Goal: Task Accomplishment & Management: Manage account settings

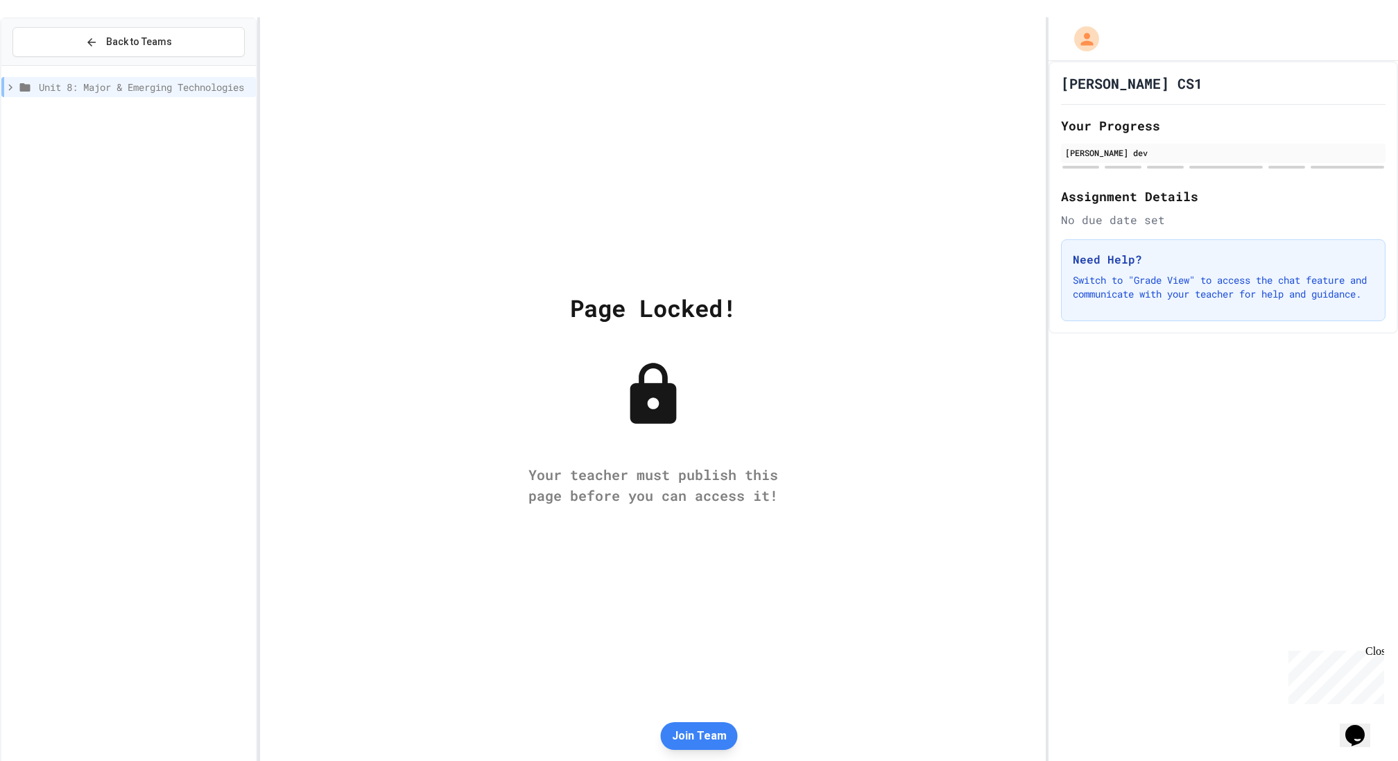
click at [730, 753] on div "Page Locked! Your teacher must publish this page before you can access it!" at bounding box center [653, 397] width 786 height 761
click at [705, 726] on button "Join Team" at bounding box center [699, 736] width 77 height 28
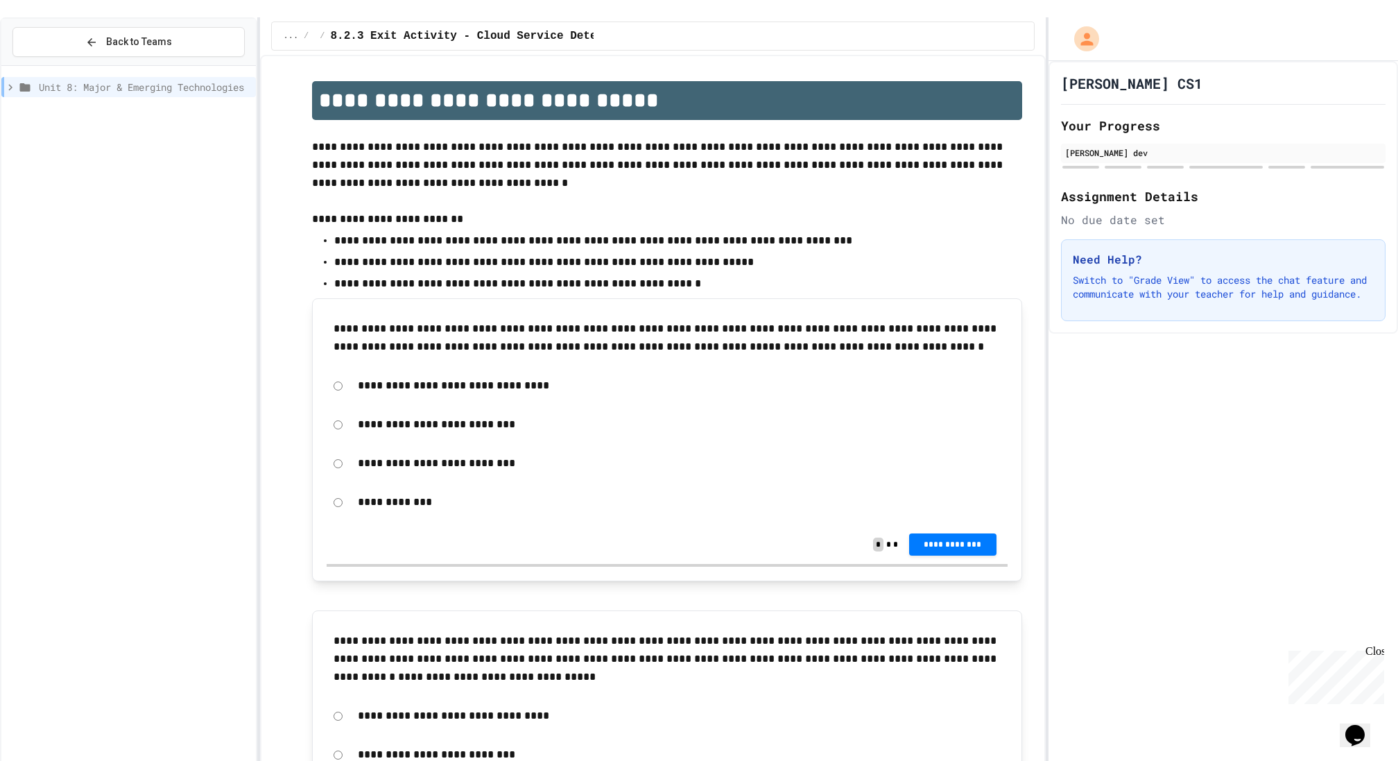
click at [9, 84] on icon at bounding box center [10, 87] width 4 height 6
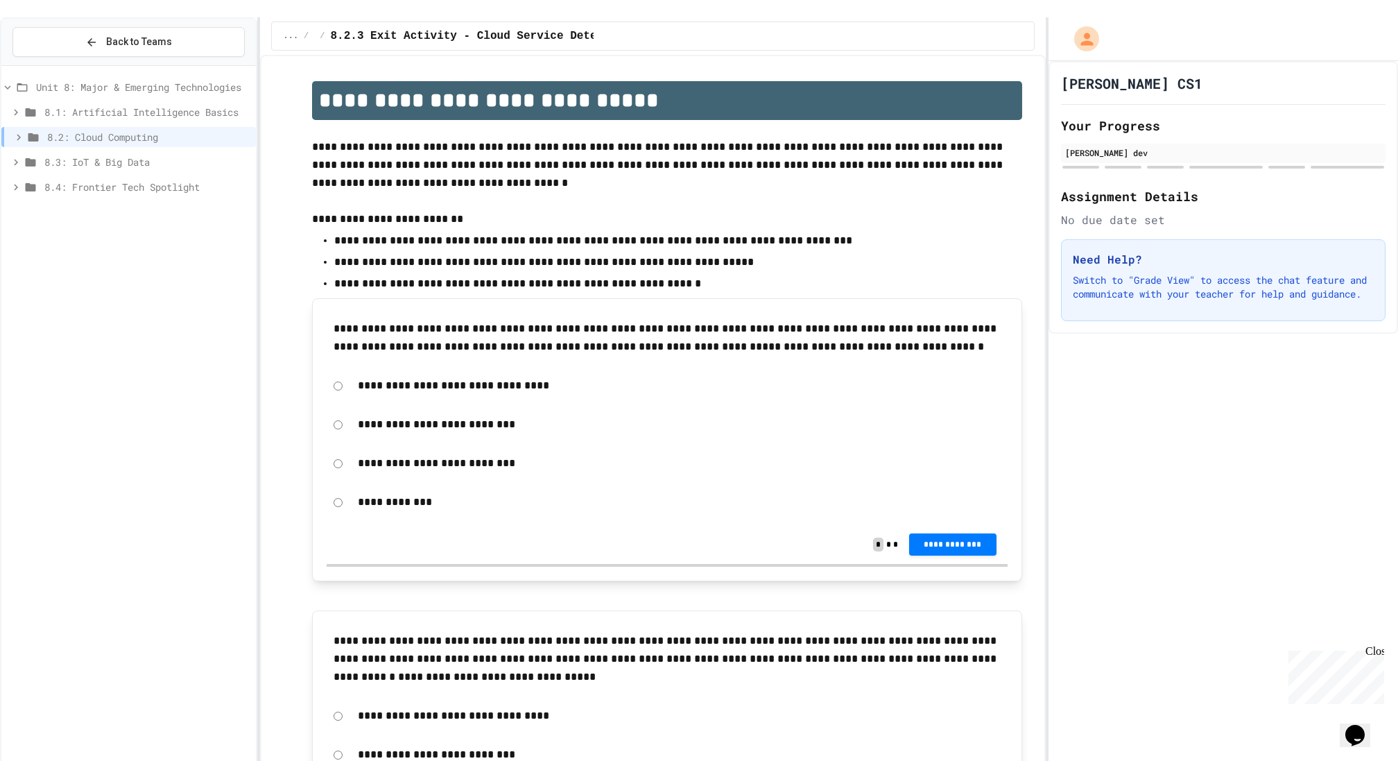
click at [23, 131] on icon at bounding box center [18, 137] width 12 height 12
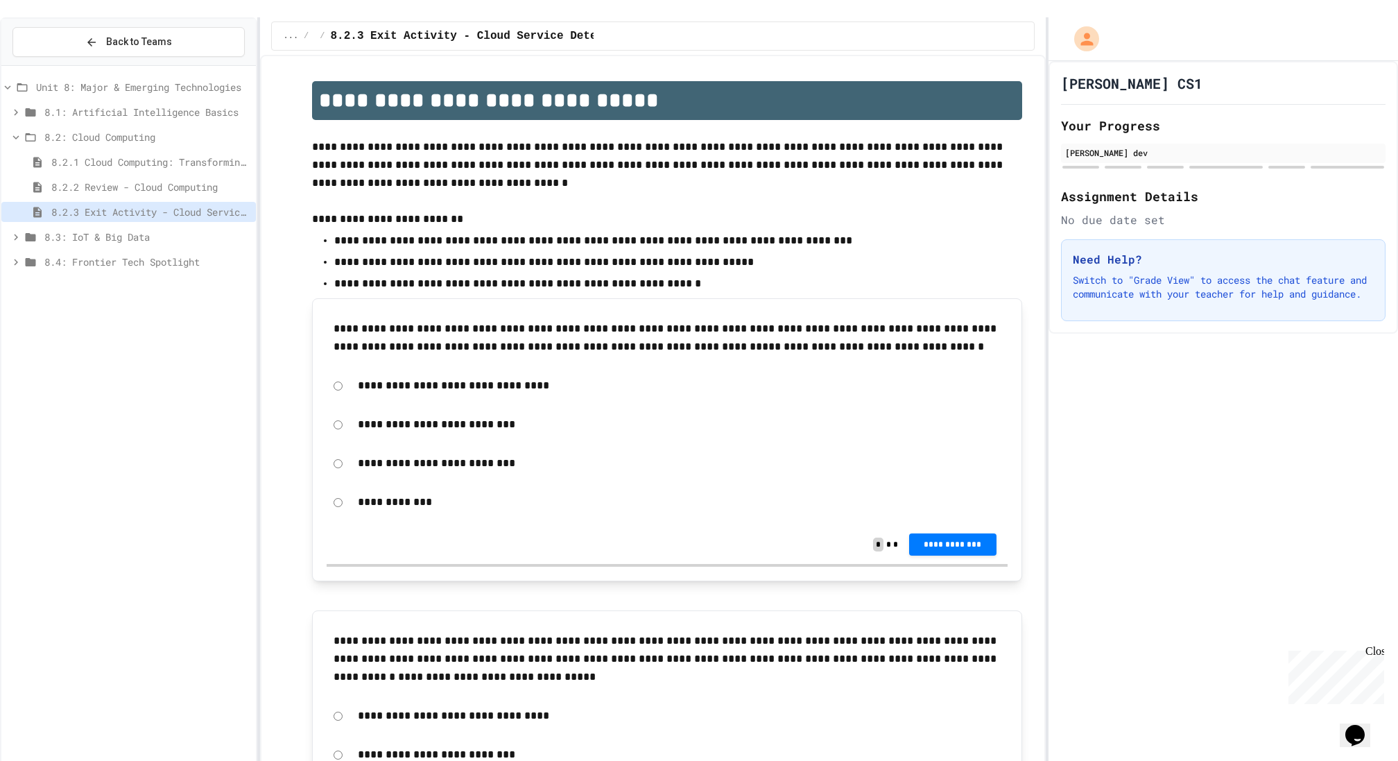
click at [429, 415] on p "**********" at bounding box center [680, 424] width 644 height 18
click at [939, 533] on button "**********" at bounding box center [952, 544] width 87 height 22
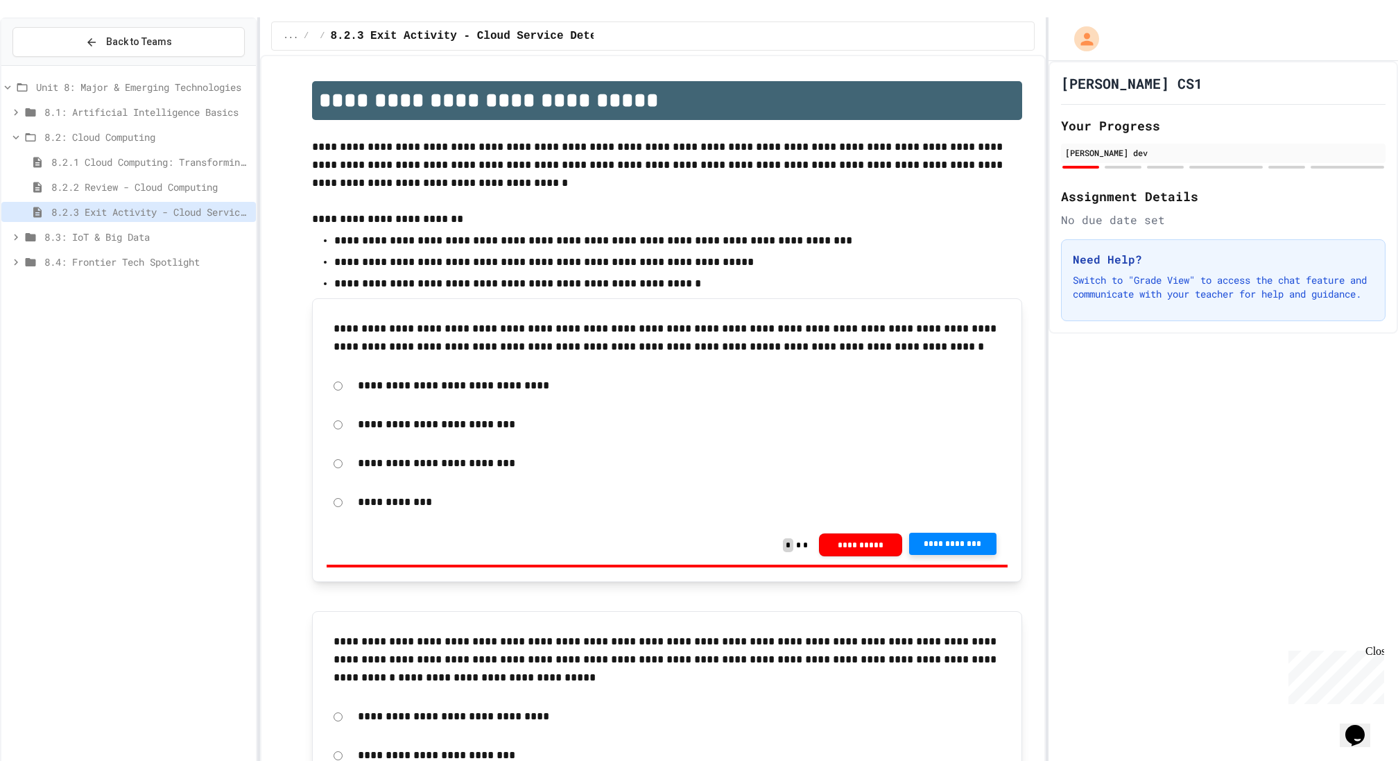
click at [960, 538] on span "**********" at bounding box center [952, 543] width 65 height 11
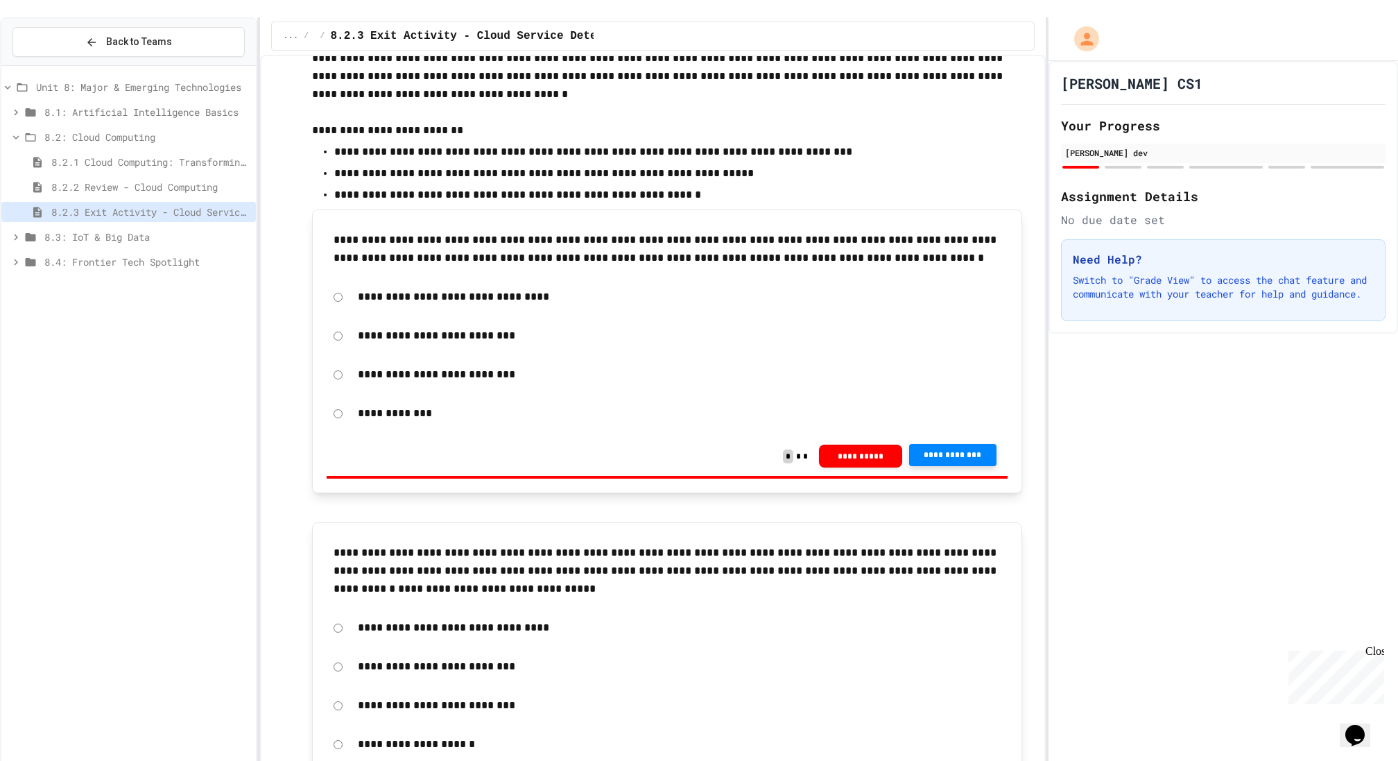
scroll to position [100, 0]
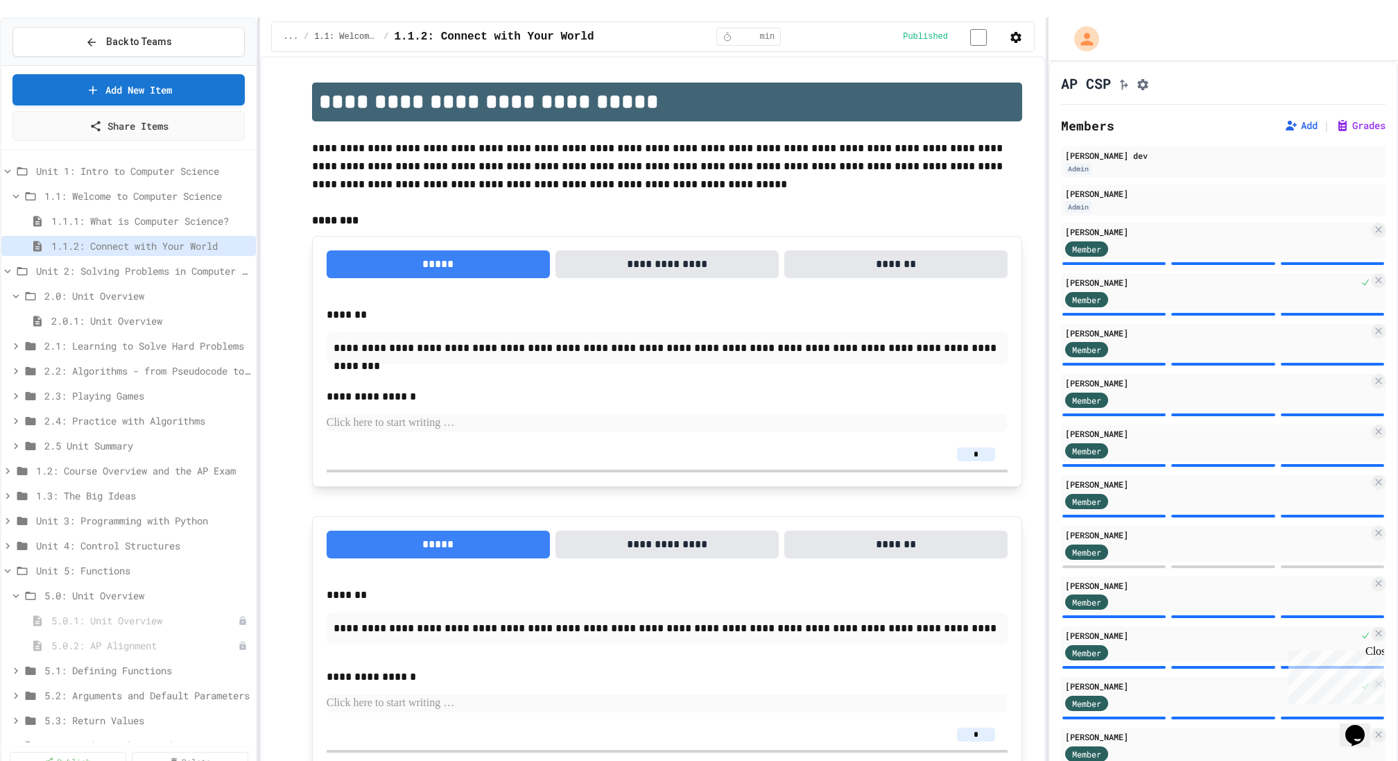
click at [1150, 75] on div at bounding box center [1133, 83] width 33 height 17
click at [1149, 79] on icon "Assignment Settings" at bounding box center [1143, 84] width 11 height 11
click at [1150, 78] on icon "Assignment Settings" at bounding box center [1143, 85] width 14 height 14
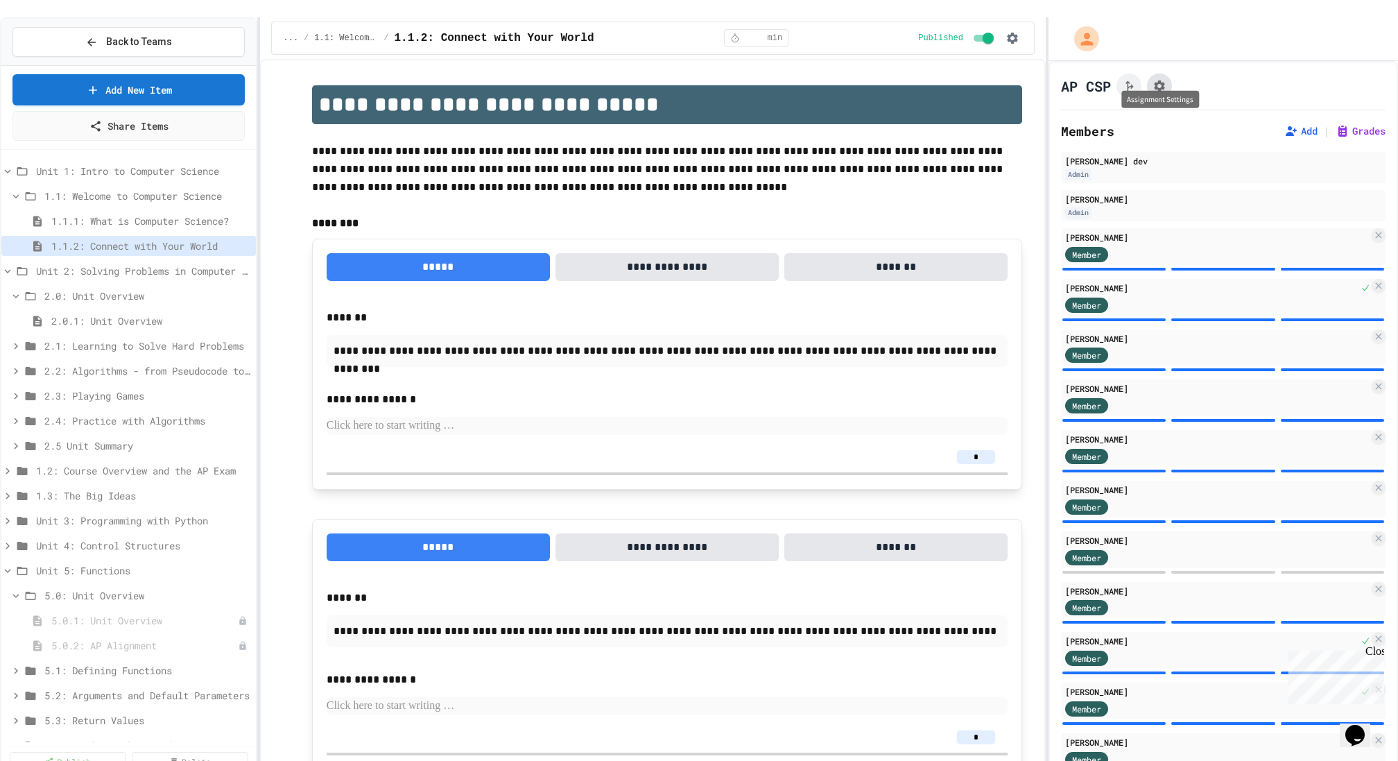
click at [1165, 74] on button "Assignment Settings" at bounding box center [1159, 86] width 25 height 25
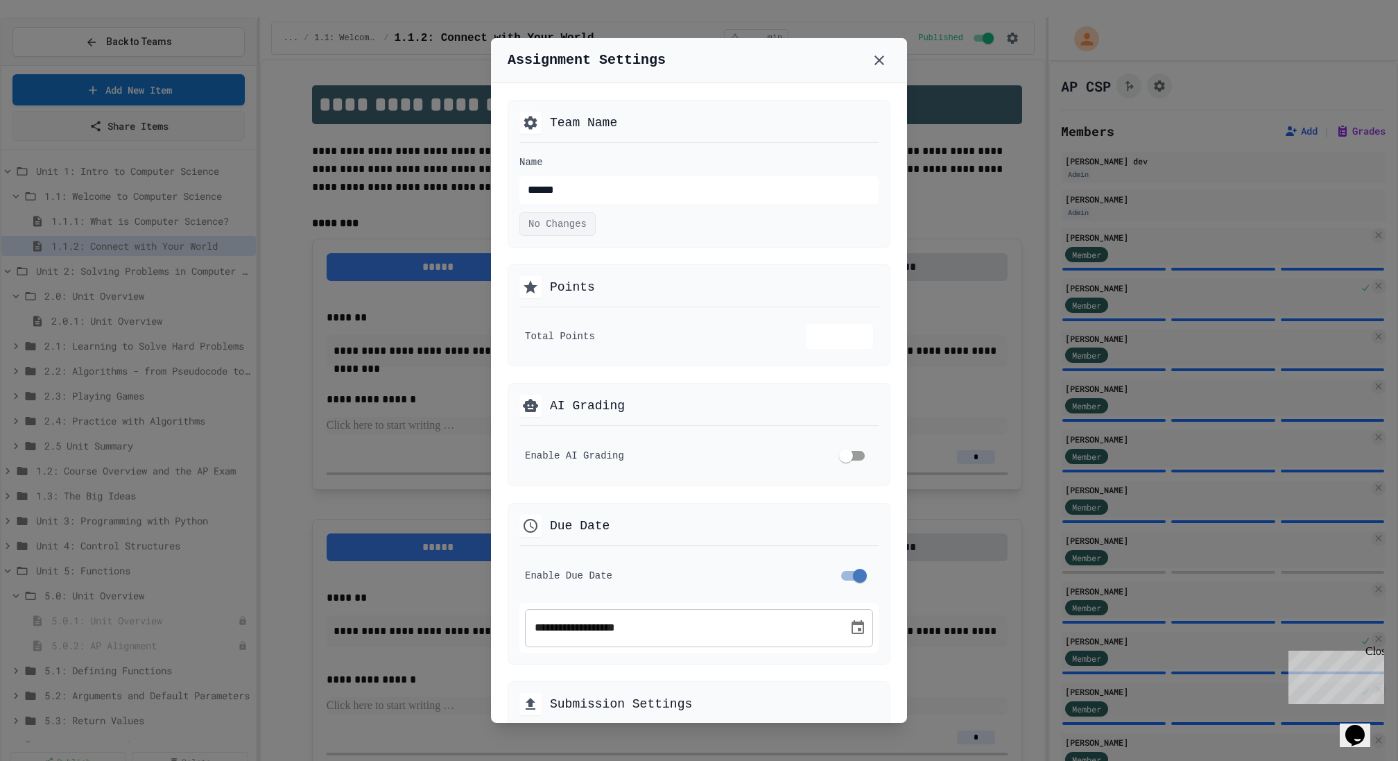
click at [413, 187] on div at bounding box center [699, 380] width 1398 height 761
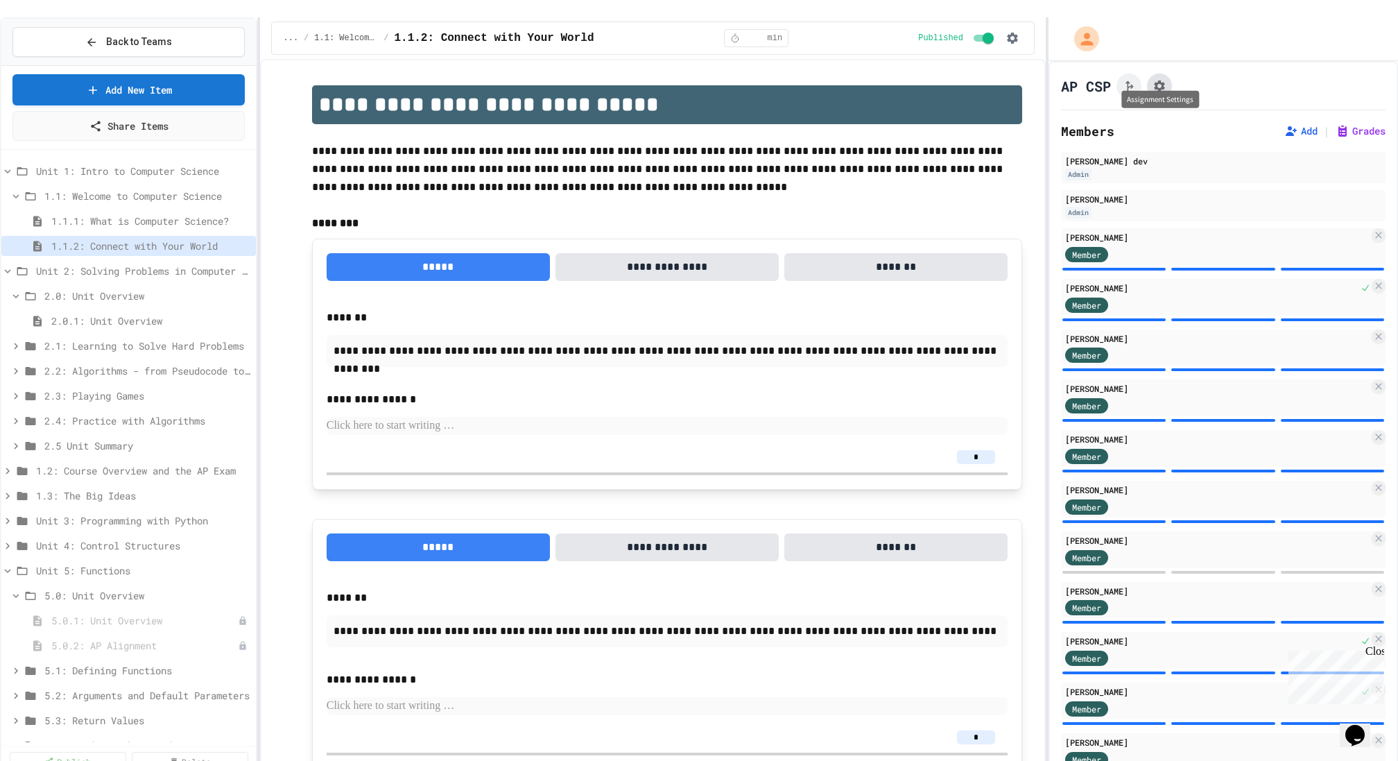
click at [1155, 78] on button "Assignment Settings" at bounding box center [1159, 86] width 25 height 25
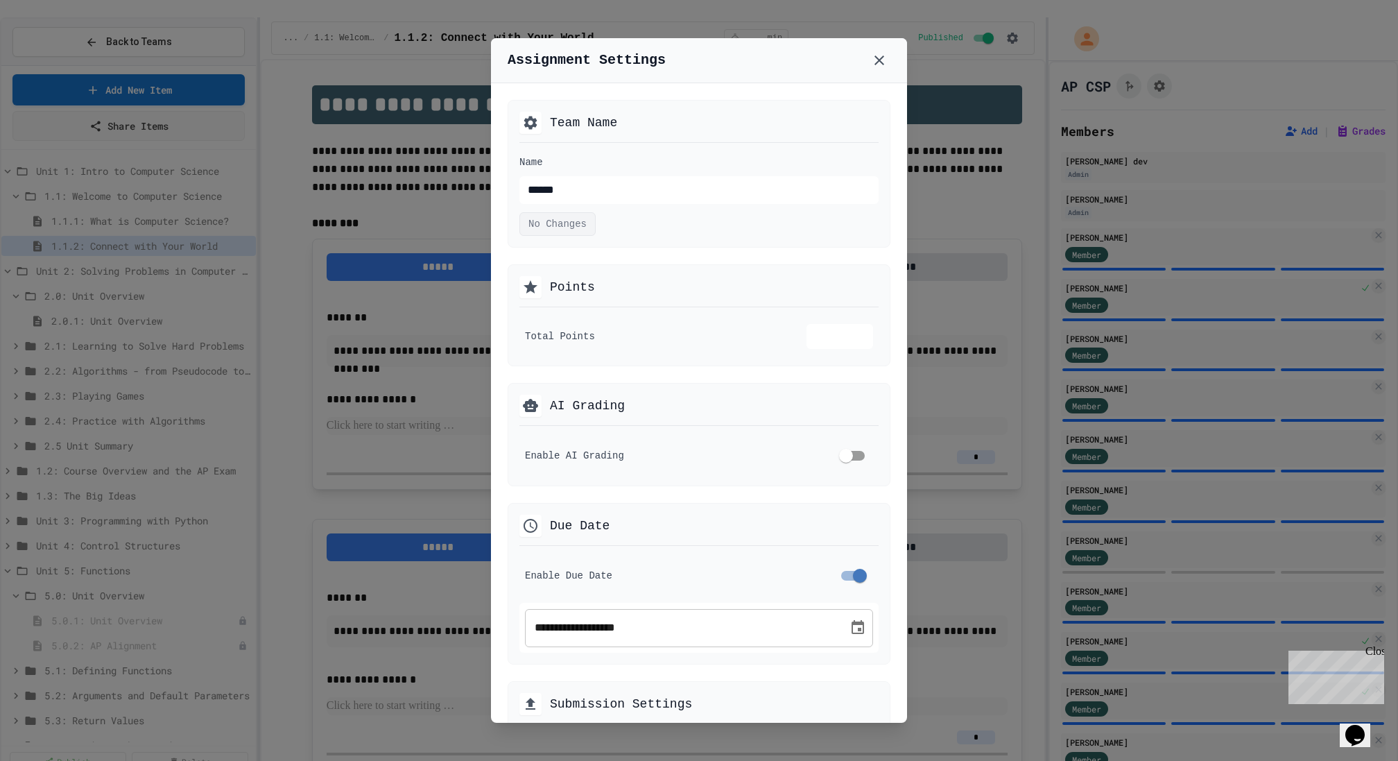
scroll to position [26, 0]
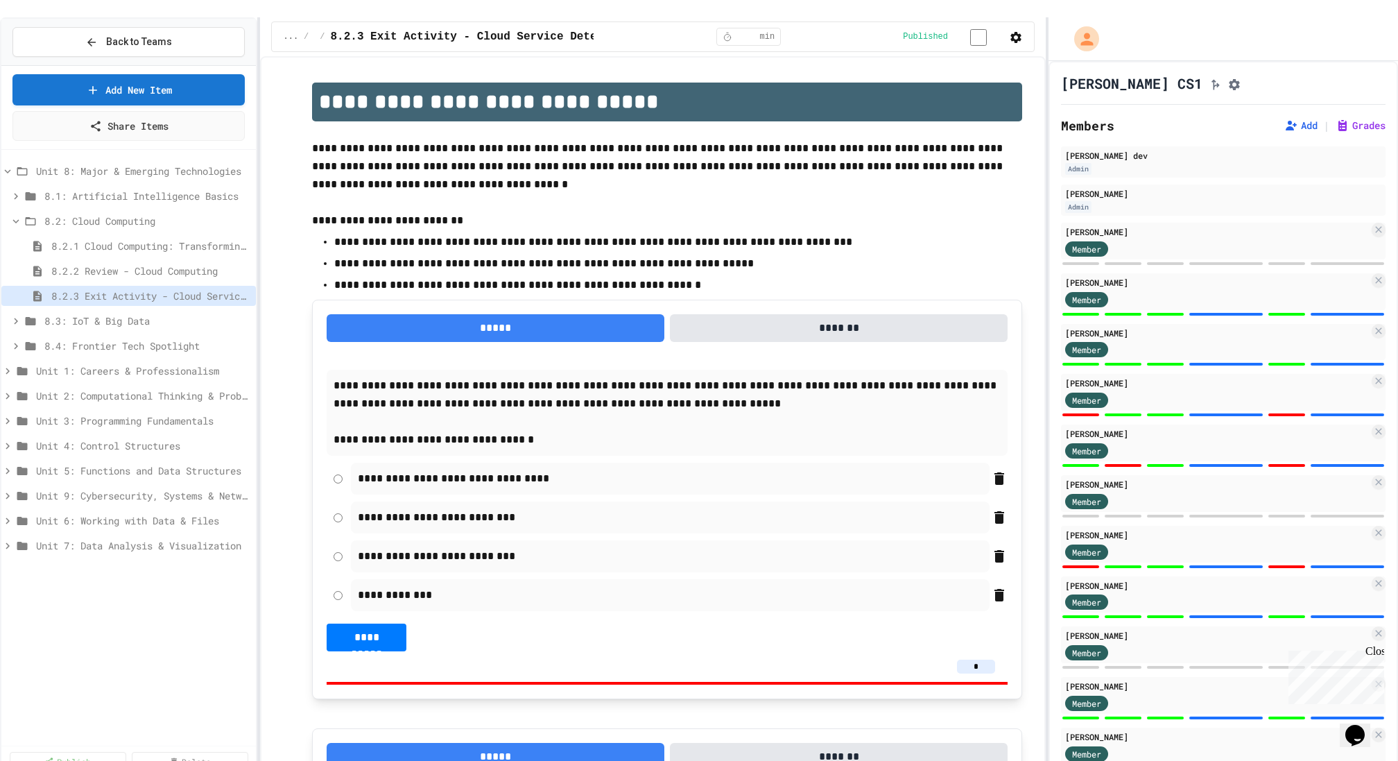
click at [1228, 75] on button "Assignment Settings" at bounding box center [1235, 83] width 14 height 17
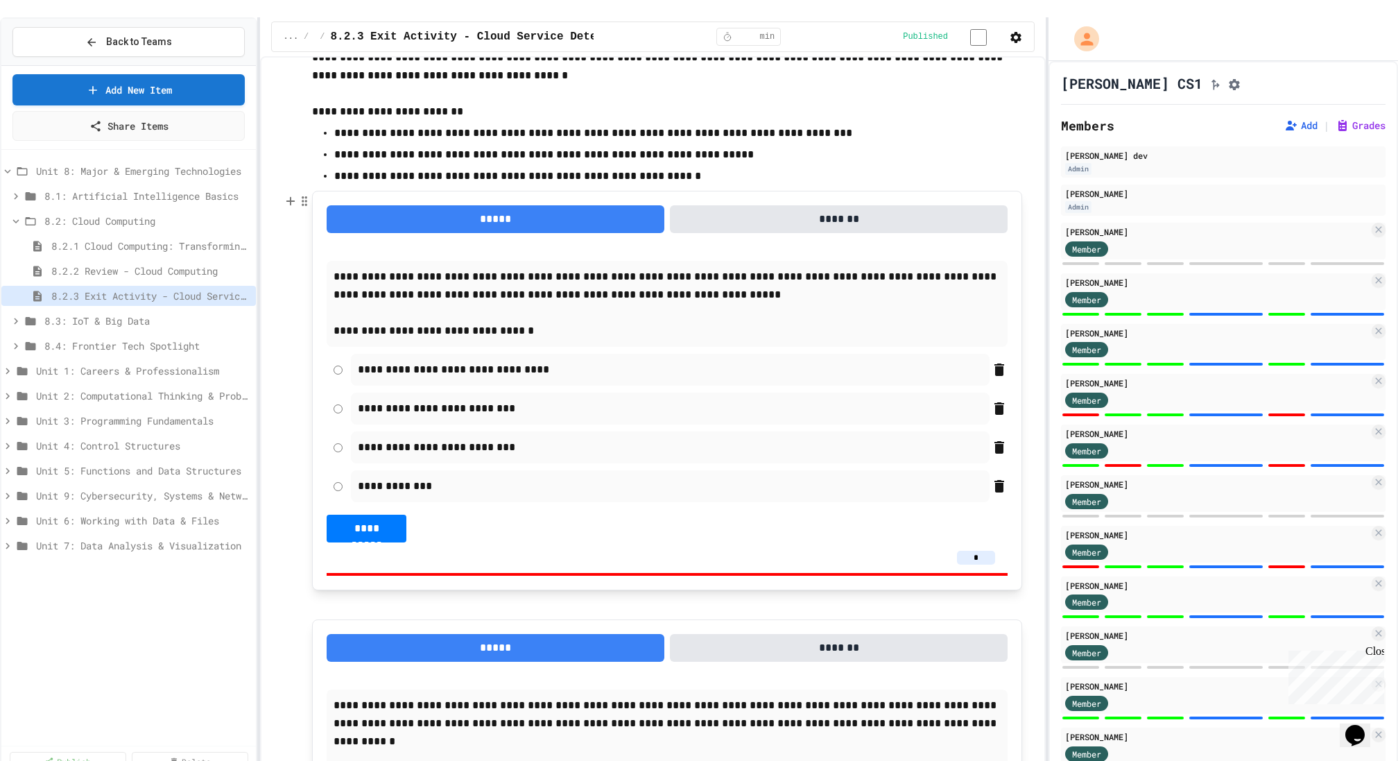
scroll to position [225, 0]
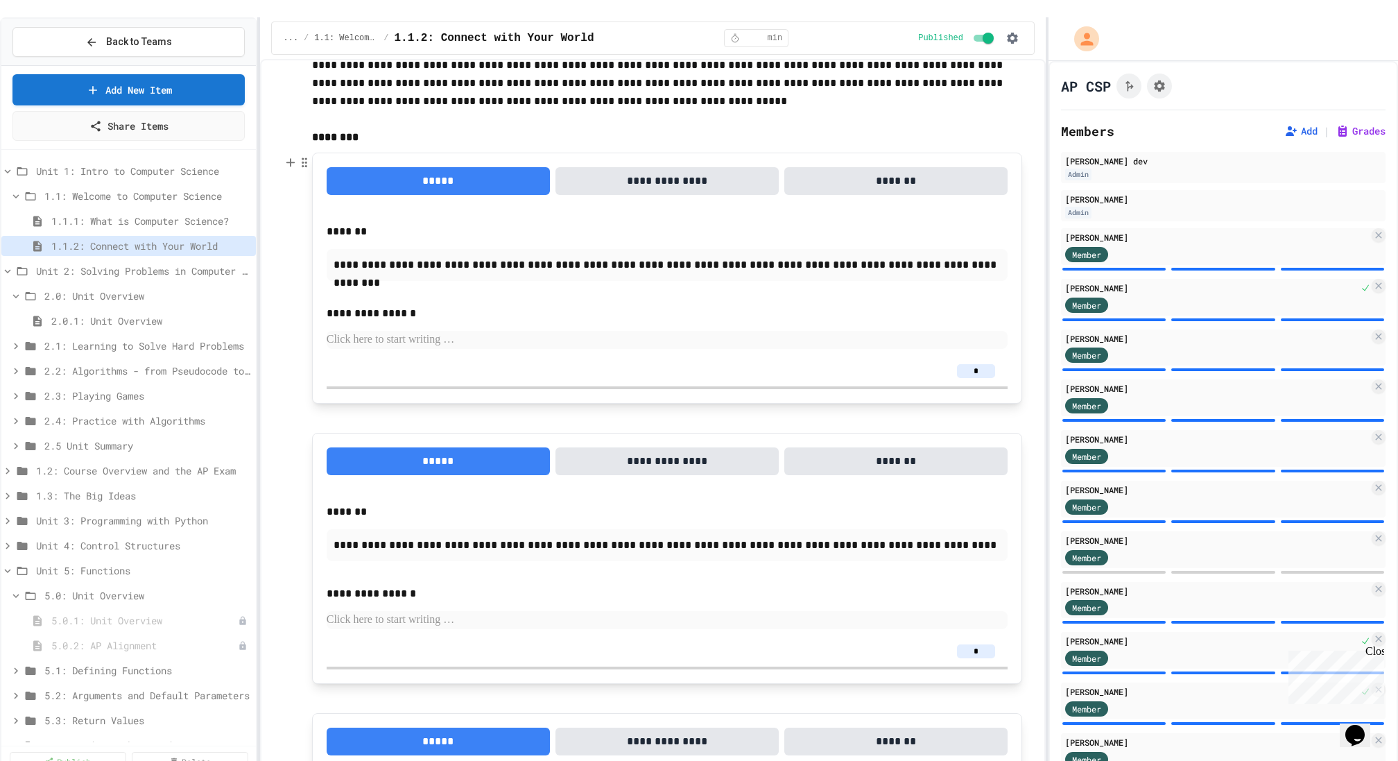
scroll to position [103, 0]
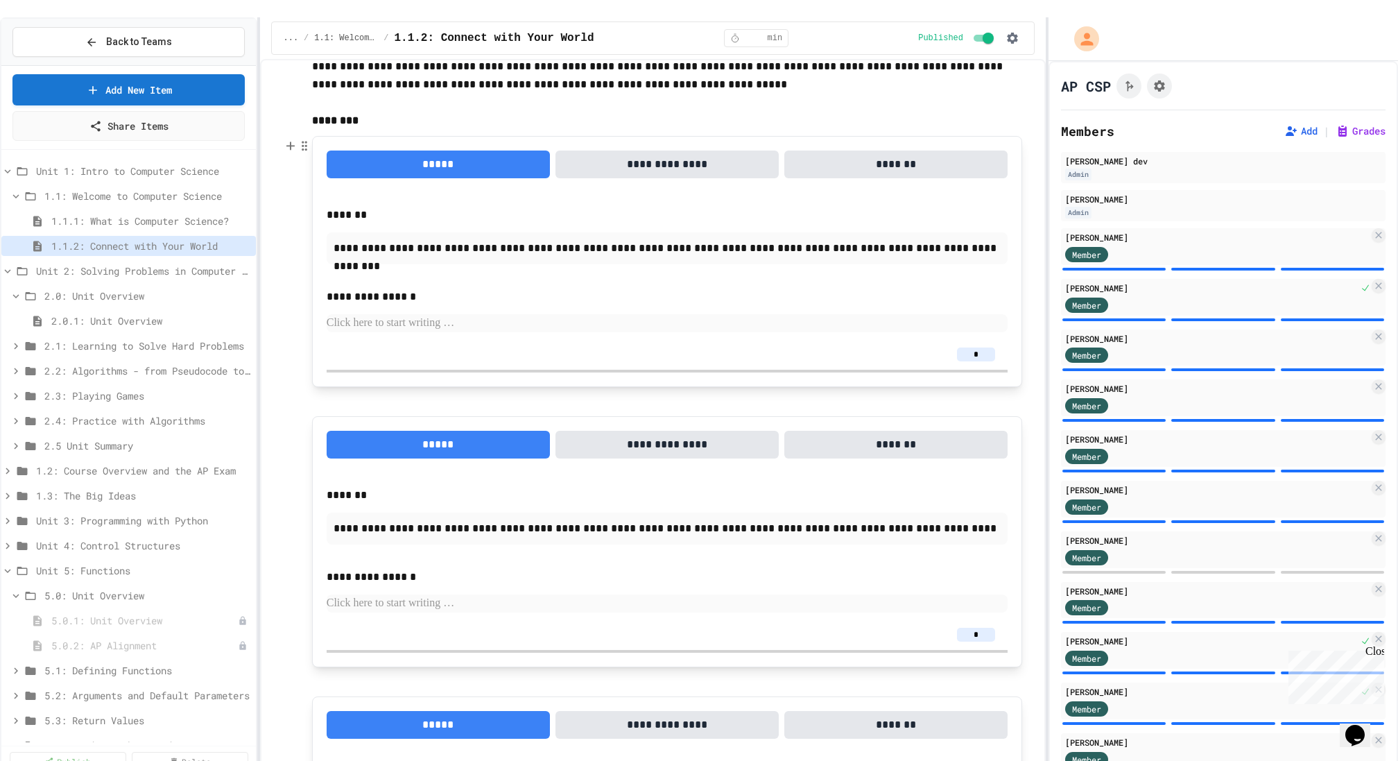
click at [991, 347] on input "*" at bounding box center [976, 354] width 38 height 14
type input "*"
click at [746, 294] on div "**********" at bounding box center [667, 310] width 681 height 44
click at [1160, 80] on icon "Assignment Settings" at bounding box center [1159, 85] width 11 height 11
